Goal: Task Accomplishment & Management: Manage account settings

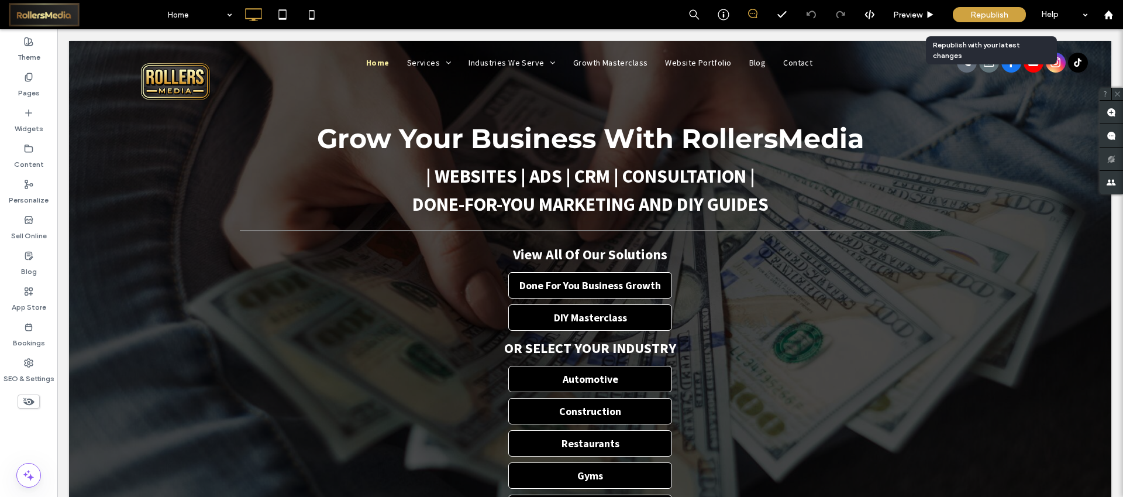
click at [979, 8] on div "Republish" at bounding box center [989, 14] width 73 height 15
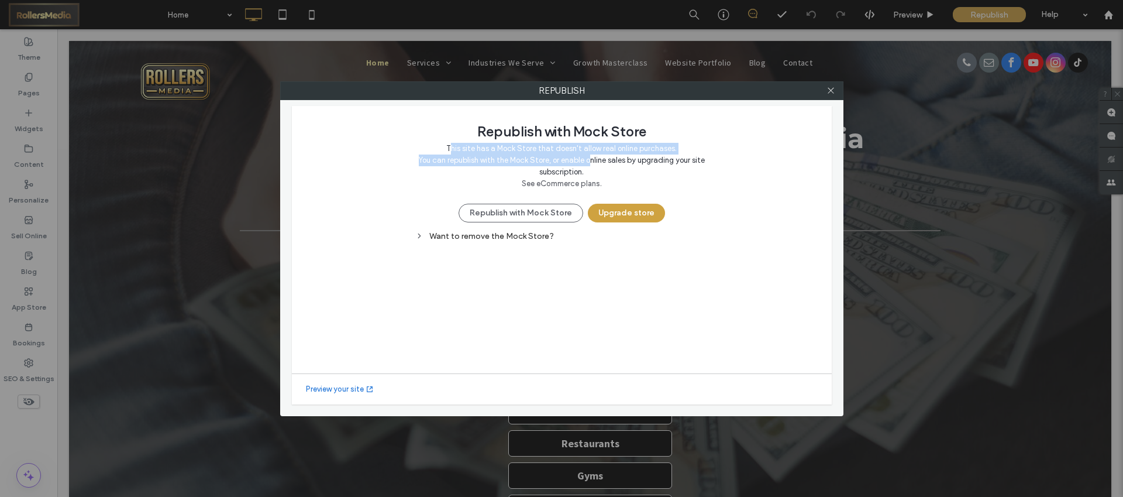
drag, startPoint x: 454, startPoint y: 150, endPoint x: 587, endPoint y: 164, distance: 133.5
click at [587, 164] on span "This site has a Mock Store that doesn't allow real online purchases. You can re…" at bounding box center [561, 160] width 292 height 35
click at [484, 239] on div "Want to remove the Mock Store?" at bounding box center [561, 236] width 292 height 10
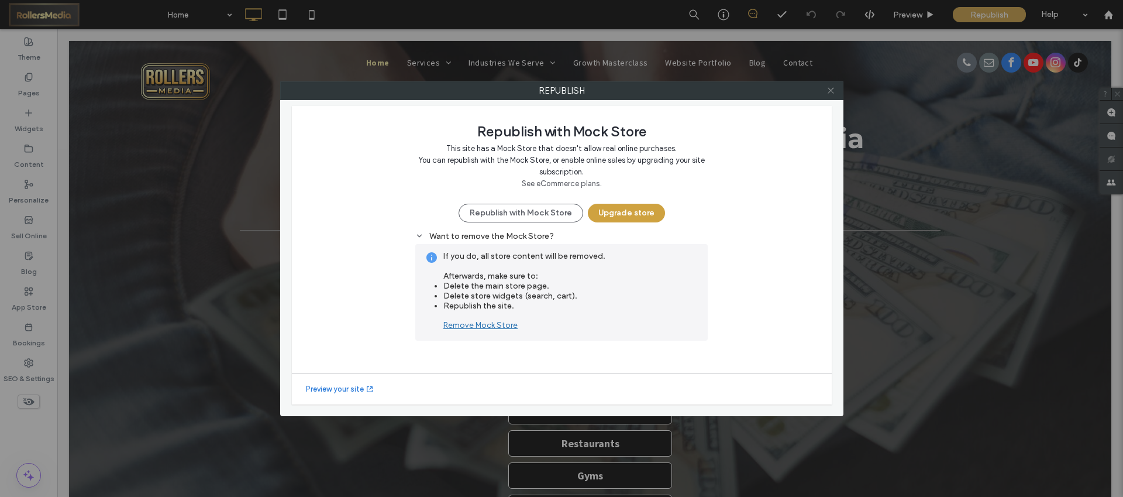
click at [835, 93] on icon at bounding box center [831, 90] width 9 height 9
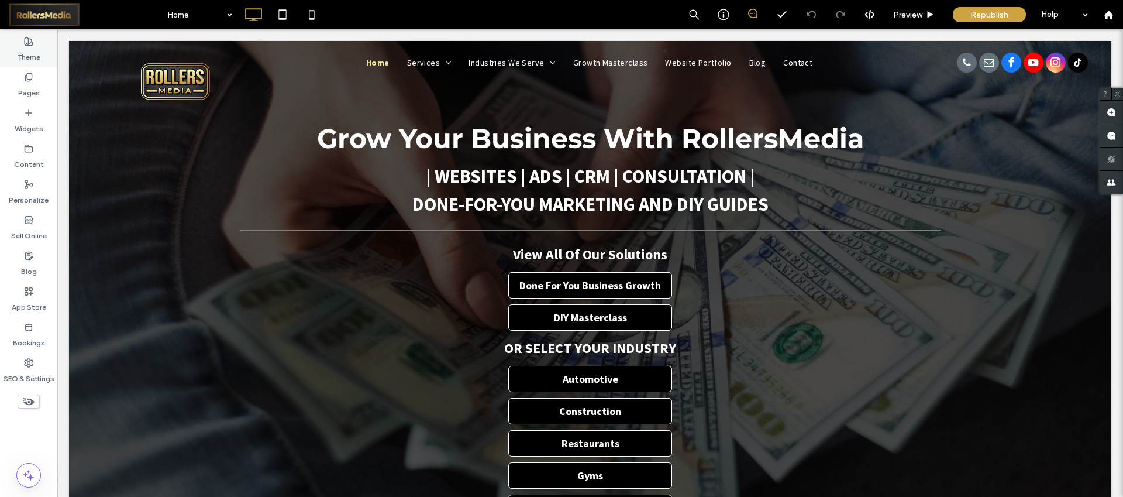
click at [38, 47] on label "Theme" at bounding box center [29, 54] width 23 height 16
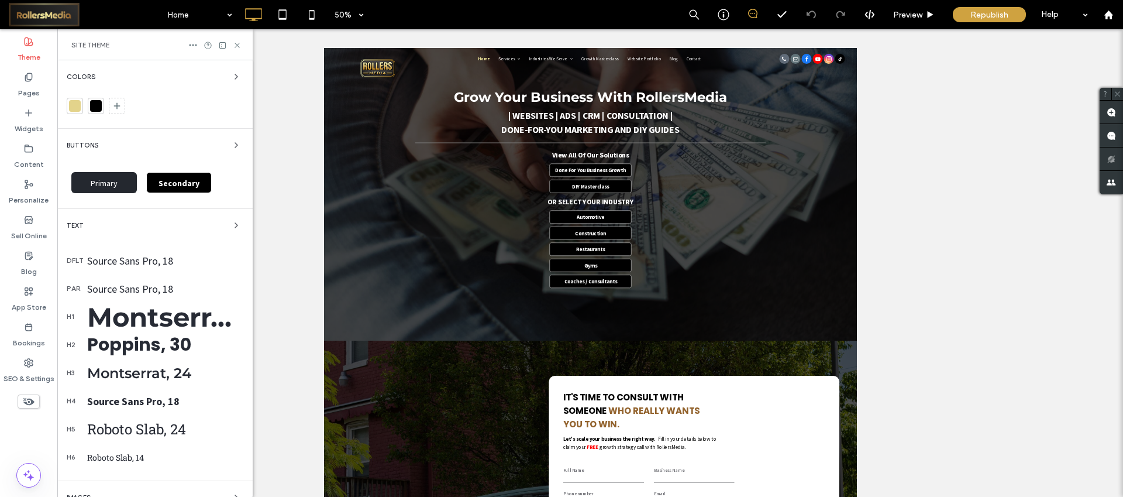
click at [38, 47] on label "Theme" at bounding box center [29, 54] width 23 height 16
click at [1110, 16] on use at bounding box center [1108, 14] width 9 height 9
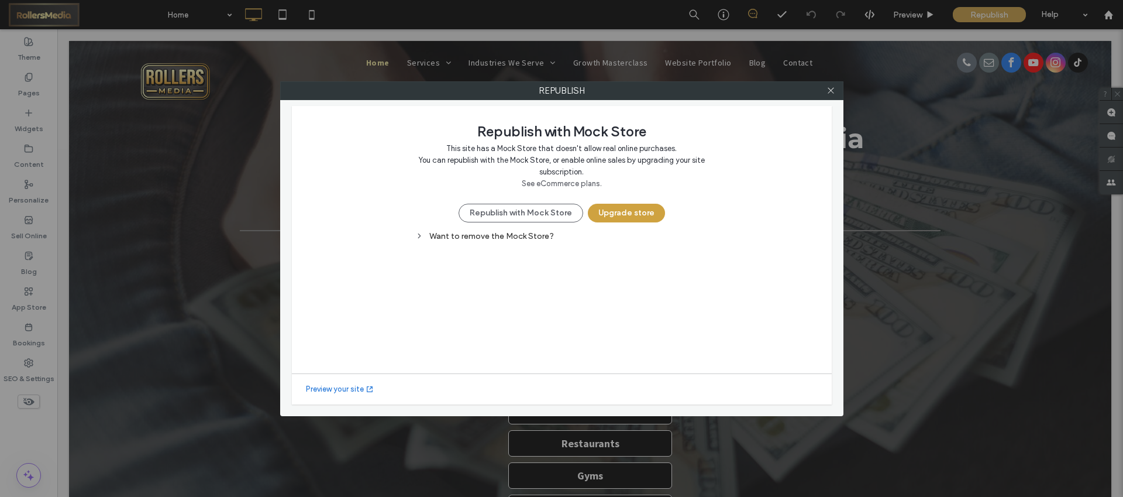
click at [485, 237] on div "Want to remove the Mock Store?" at bounding box center [561, 236] width 292 height 10
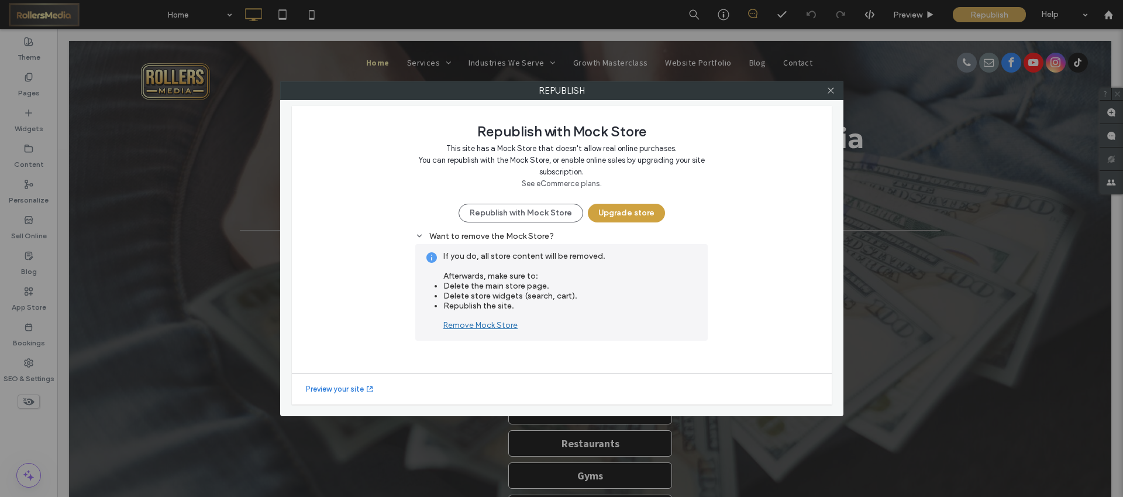
drag, startPoint x: 457, startPoint y: 152, endPoint x: 579, endPoint y: 174, distance: 123.7
click at [579, 174] on span "This site has a Mock Store that doesn't allow real online purchases. You can re…" at bounding box center [561, 160] width 292 height 35
click at [496, 193] on div "Republish with Mock Store This site has a Mock Store that doesn't allow real on…" at bounding box center [561, 171] width 292 height 102
click at [502, 215] on button "Republish with Mock Store" at bounding box center [521, 213] width 125 height 19
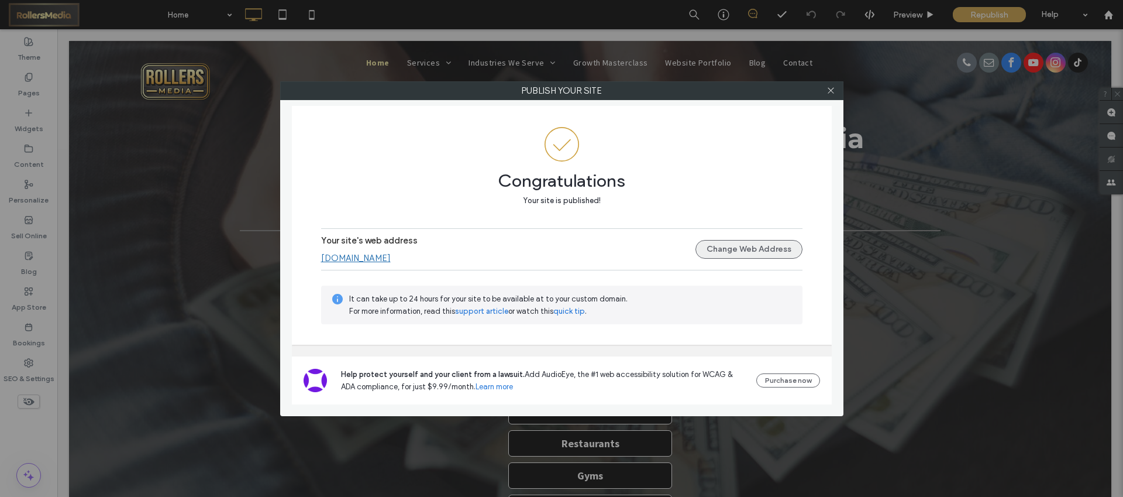
click at [738, 249] on button "Change Web Address" at bounding box center [748, 249] width 107 height 19
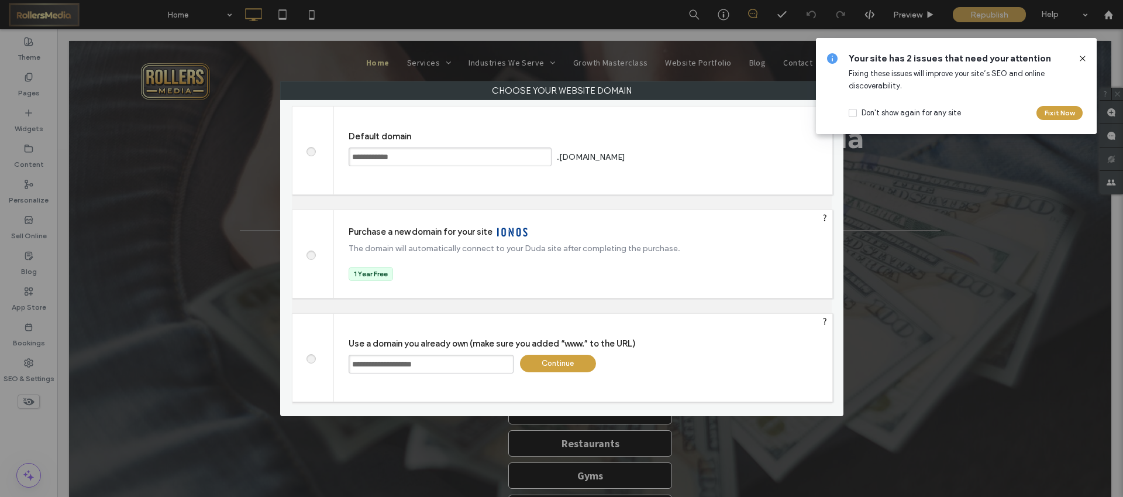
click at [311, 359] on span at bounding box center [311, 357] width 0 height 9
click at [586, 355] on div "Continue" at bounding box center [558, 363] width 76 height 18
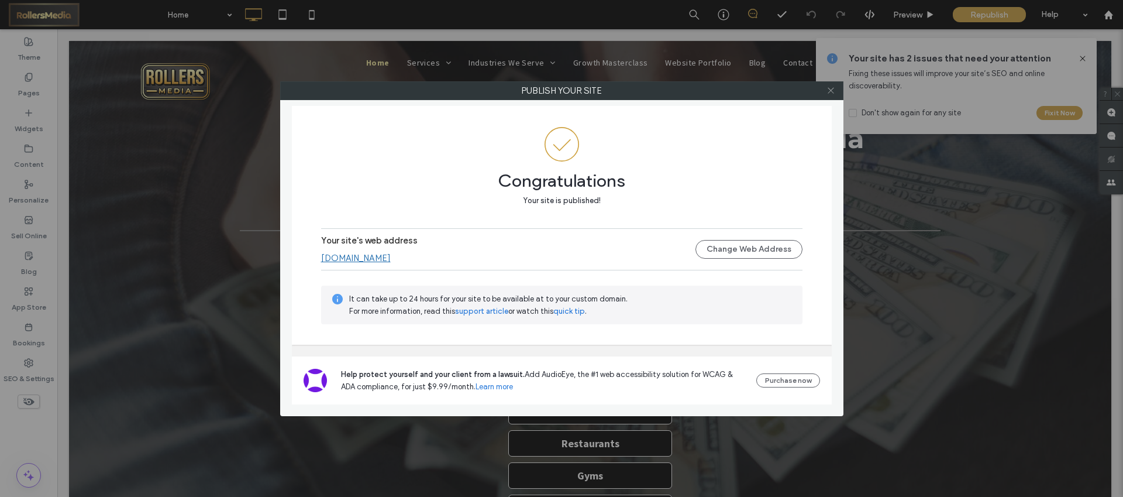
click at [827, 91] on icon at bounding box center [831, 90] width 9 height 9
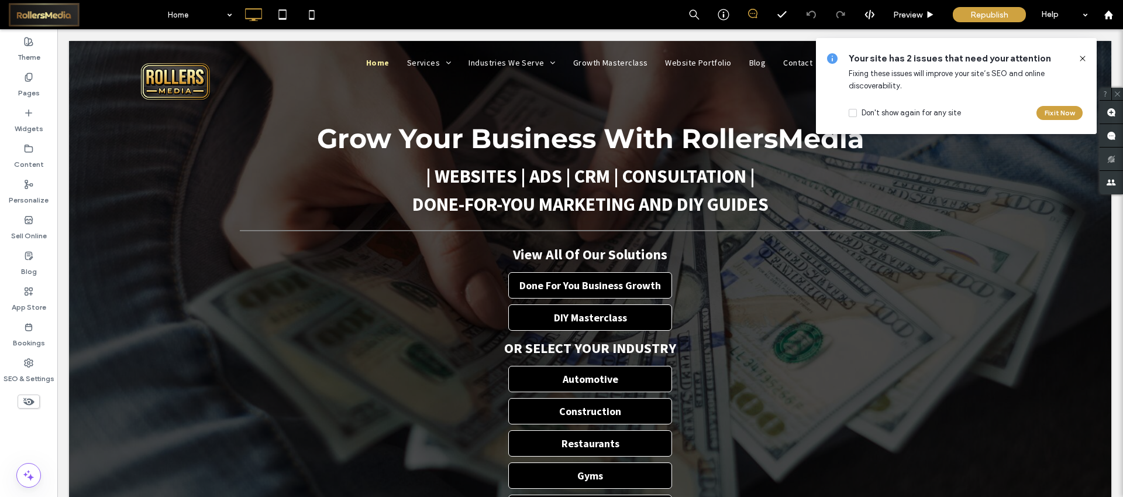
click at [1080, 54] on icon at bounding box center [1082, 58] width 9 height 9
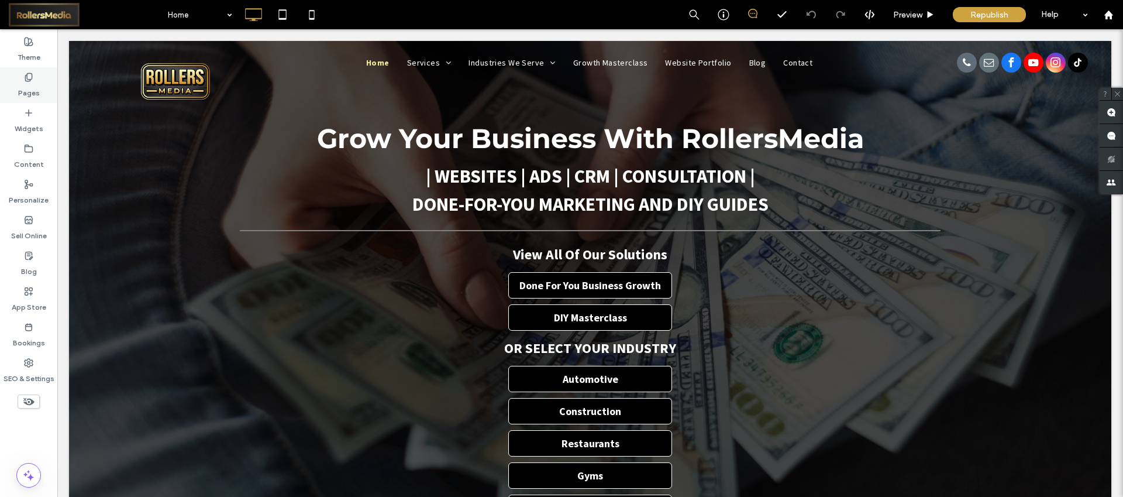
click at [35, 78] on div "Pages" at bounding box center [28, 85] width 57 height 36
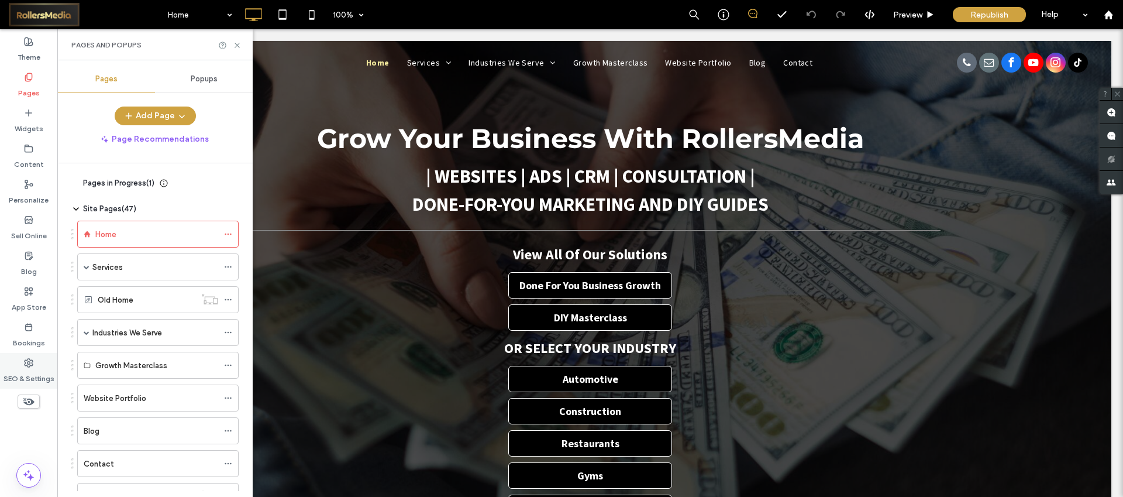
click at [25, 359] on icon at bounding box center [28, 362] width 9 height 9
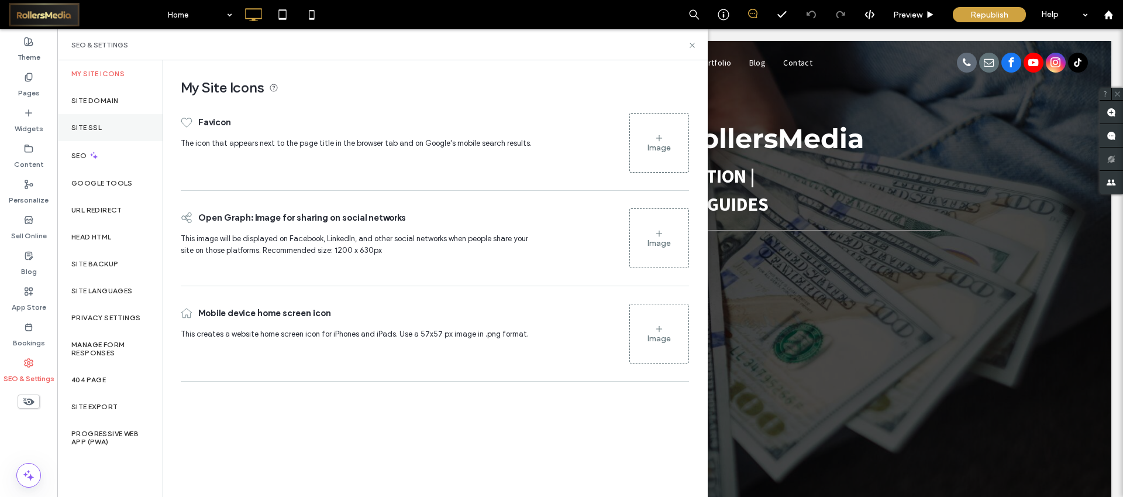
click at [101, 124] on label "Site SSL" at bounding box center [86, 127] width 30 height 8
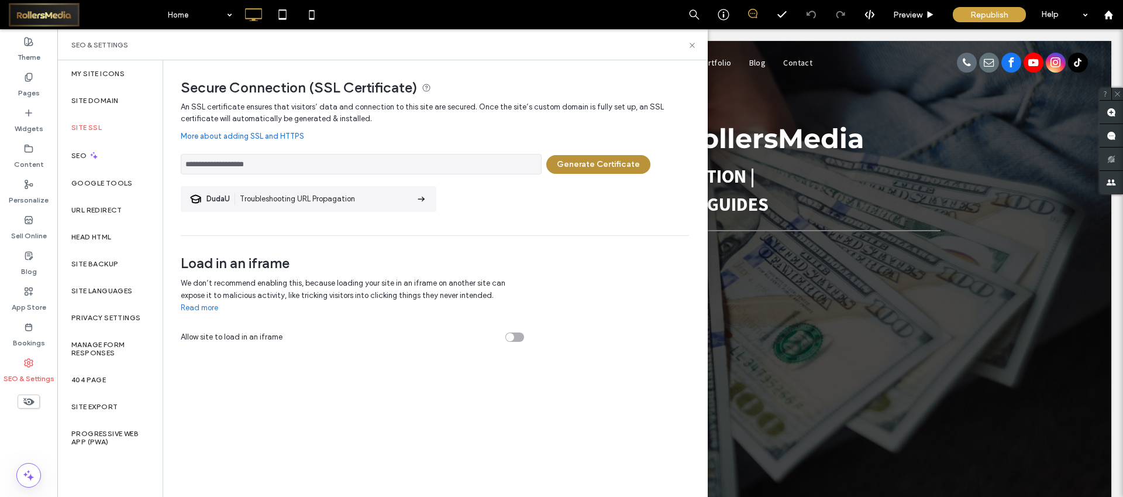
click at [594, 164] on button "Generate Certificate" at bounding box center [598, 164] width 104 height 19
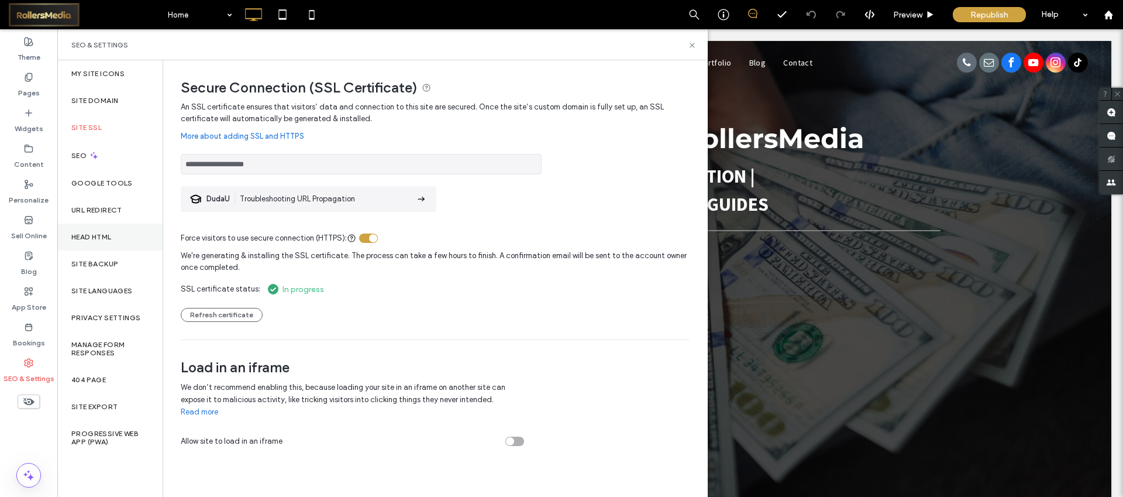
click at [116, 240] on div "Head HTML" at bounding box center [109, 236] width 105 height 27
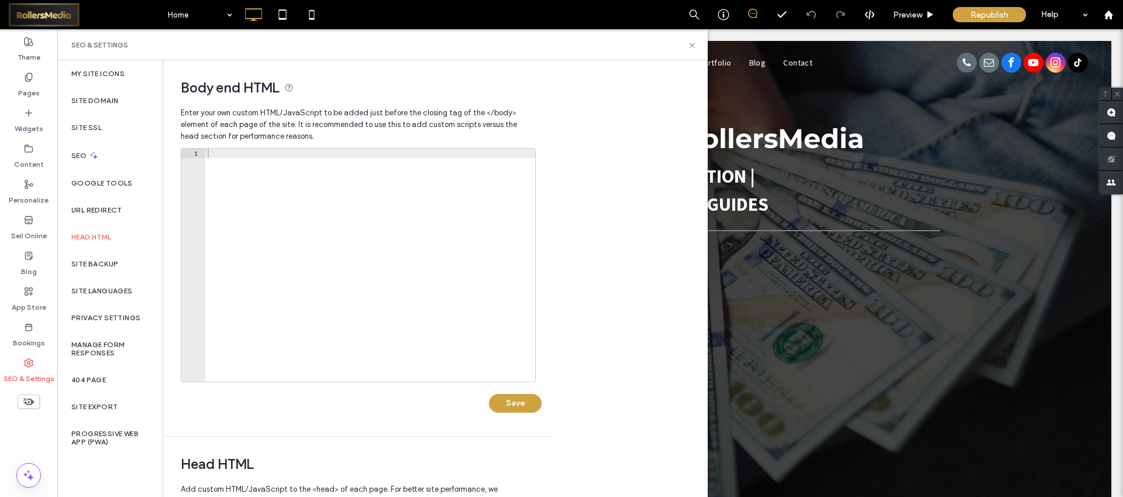
click at [254, 215] on div at bounding box center [370, 275] width 330 height 252
